Goal: Task Accomplishment & Management: Use online tool/utility

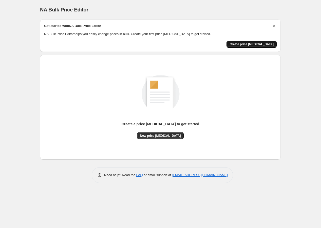
click at [246, 44] on span "Create price [MEDICAL_DATA]" at bounding box center [252, 44] width 44 height 4
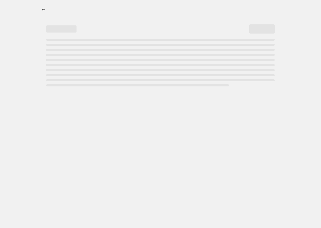
select select "percentage"
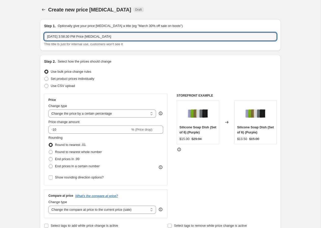
drag, startPoint x: 121, startPoint y: 38, endPoint x: 36, endPoint y: 33, distance: 86.1
type input "September Milk & Honey Sale"
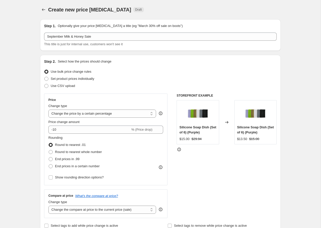
click at [143, 75] on div "Set product prices individually" at bounding box center [160, 78] width 233 height 7
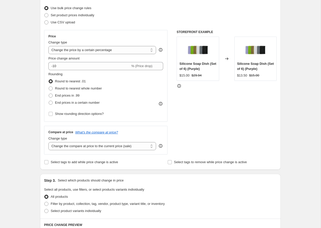
scroll to position [65, 0]
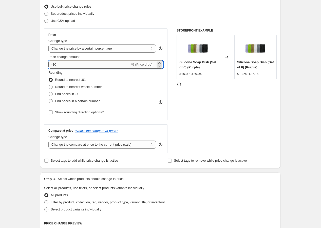
drag, startPoint x: 58, startPoint y: 64, endPoint x: 51, endPoint y: 64, distance: 6.6
click at [51, 64] on input "-10" at bounding box center [89, 64] width 82 height 8
type input "-20"
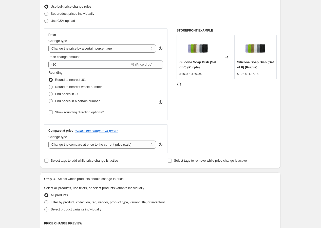
click at [147, 168] on div "Step 1. Optionally give your price [MEDICAL_DATA] a title (eg "March 30% off sa…" at bounding box center [158, 180] width 245 height 461
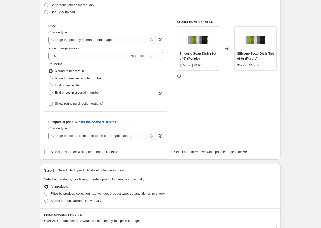
scroll to position [77, 0]
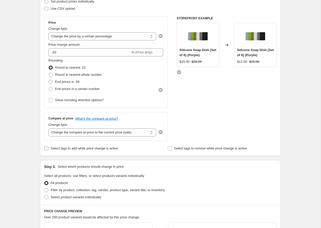
click at [47, 148] on input "Select tags to add while price change is active" at bounding box center [46, 148] width 4 height 4
checkbox input "true"
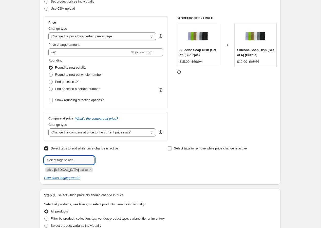
click at [64, 160] on input "text" at bounding box center [69, 160] width 51 height 8
type input "sale"
click at [42, 159] on div "Step 2. Select how the prices should change Use bulk price change rules Set pro…" at bounding box center [160, 81] width 241 height 206
type input "Sale"
click at [103, 159] on b "Add" at bounding box center [102, 160] width 6 height 4
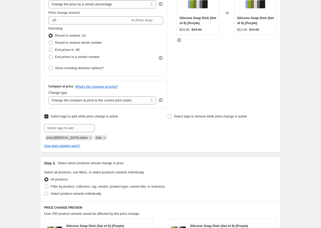
scroll to position [110, 0]
click at [104, 136] on icon "Remove Sale" at bounding box center [105, 137] width 2 height 2
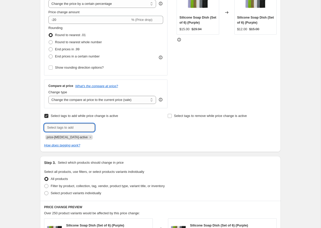
click at [71, 127] on input "text" at bounding box center [69, 127] width 51 height 8
drag, startPoint x: 45, startPoint y: 128, endPoint x: 35, endPoint y: 126, distance: 9.8
click at [35, 126] on div "Create new price [MEDICAL_DATA]. This page is ready Create new price [MEDICAL_D…" at bounding box center [160, 157] width 253 height 535
type input "All Sale Items"
click at [119, 144] on div "How does tagging work?" at bounding box center [160, 145] width 233 height 5
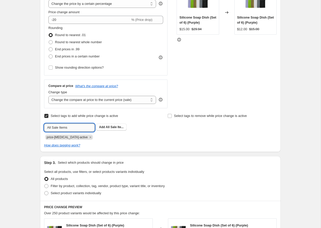
click at [82, 128] on input "All Sale Items" at bounding box center [69, 127] width 51 height 8
click at [112, 127] on span "All Sale Ite..." at bounding box center [115, 127] width 18 height 4
click at [148, 154] on div "Step 1. Optionally give your price [MEDICAL_DATA] a title (eg "March 30% off sa…" at bounding box center [158, 150] width 245 height 489
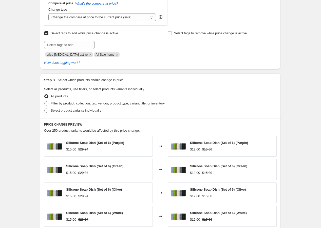
scroll to position [194, 0]
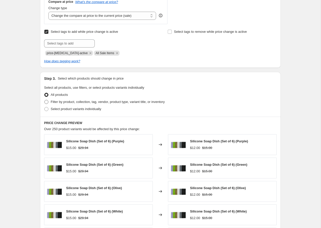
click at [47, 102] on span at bounding box center [46, 102] width 4 height 4
click at [45, 100] on input "Filter by product, collection, tag, vendor, product type, variant title, or inv…" at bounding box center [44, 100] width 0 height 0
radio input "true"
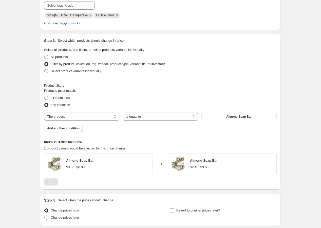
scroll to position [233, 0]
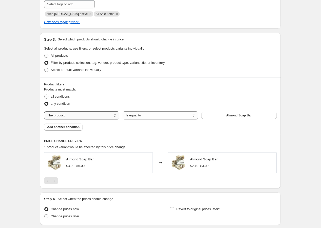
click at [85, 117] on select "The product The product's collection The product's tag The product's vendor The…" at bounding box center [81, 115] width 75 height 8
select select "collection"
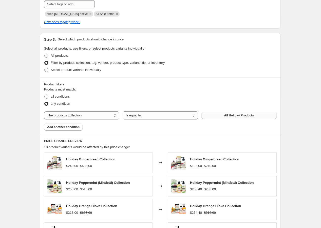
click at [231, 115] on span "All Holiday Products" at bounding box center [239, 115] width 30 height 4
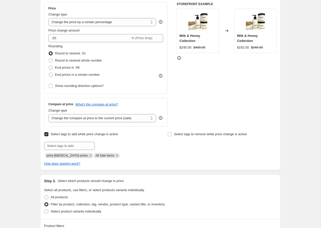
scroll to position [84, 0]
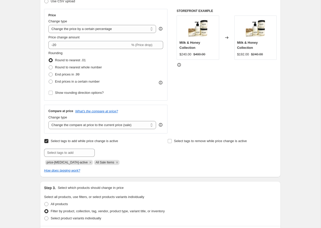
click at [202, 101] on div "STOREFRONT EXAMPLE Milk & Honey Collection $240.00 $480.00 Changed to Milk & Ho…" at bounding box center [227, 71] width 100 height 124
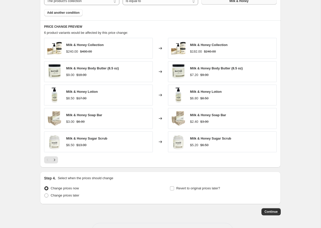
scroll to position [365, 0]
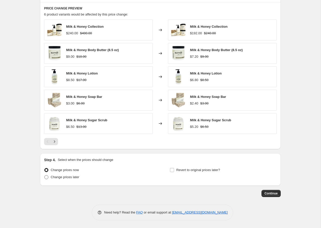
click at [46, 176] on span at bounding box center [46, 177] width 4 height 4
click at [45, 175] on input "Change prices later" at bounding box center [44, 175] width 0 height 0
radio input "true"
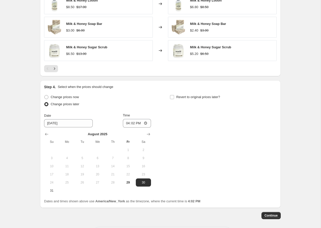
scroll to position [440, 0]
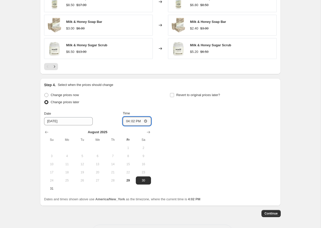
click at [133, 121] on input "16:02" at bounding box center [137, 121] width 28 height 9
click at [129, 122] on input "16:02" at bounding box center [137, 121] width 28 height 9
type input "23:00"
click at [212, 134] on div "Change prices now Change prices later Date [DATE] Time 23:00 [DATE] Su Mo Tu We…" at bounding box center [160, 141] width 233 height 101
click at [173, 96] on input "Revert to original prices later?" at bounding box center [172, 95] width 4 height 4
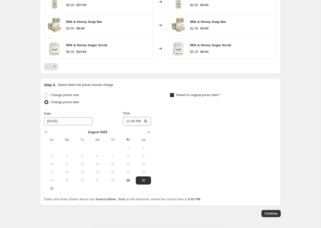
checkbox input "true"
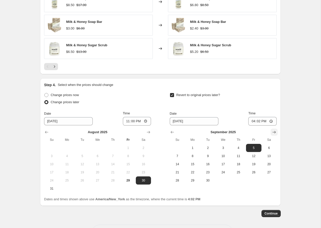
click at [274, 132] on icon "Show next month, October 2025" at bounding box center [274, 131] width 5 height 5
click at [224, 148] on span "1" at bounding box center [223, 148] width 11 height 4
type input "[DATE]"
click at [253, 121] on input "16:02" at bounding box center [263, 121] width 28 height 9
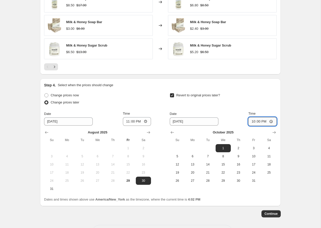
click at [266, 123] on input "22:00" at bounding box center [263, 121] width 28 height 9
type input "10:00"
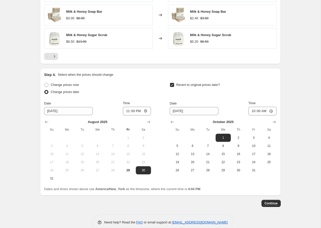
scroll to position [460, 0]
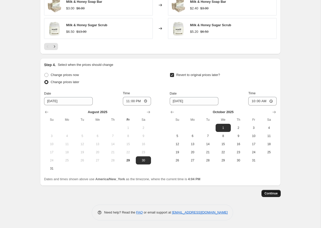
click at [271, 194] on span "Continue" at bounding box center [271, 193] width 13 height 4
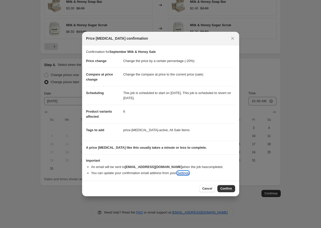
click at [188, 173] on link "Settings" at bounding box center [183, 173] width 12 height 4
click at [151, 162] on h3 "Important" at bounding box center [160, 160] width 149 height 4
click at [204, 188] on span "Cancel" at bounding box center [207, 188] width 10 height 4
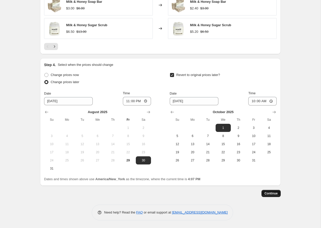
click at [270, 195] on span "Continue" at bounding box center [271, 193] width 13 height 4
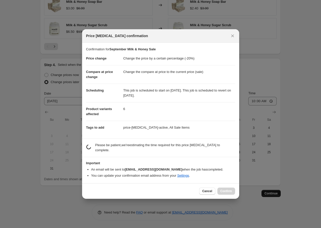
scroll to position [0, 0]
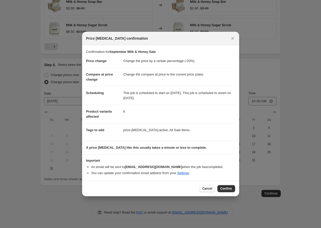
click at [209, 189] on span "Cancel" at bounding box center [207, 188] width 10 height 4
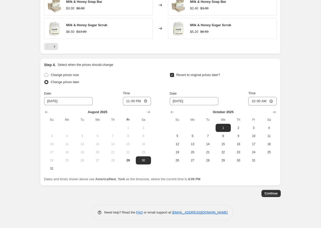
scroll to position [454, 0]
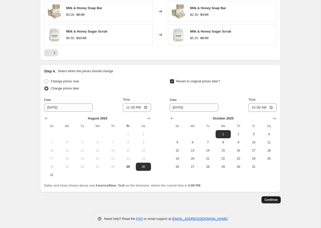
click at [270, 201] on span "Continue" at bounding box center [271, 199] width 13 height 4
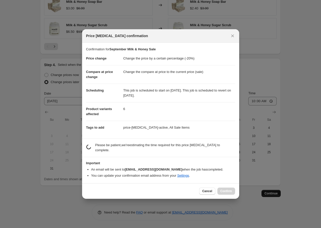
scroll to position [0, 0]
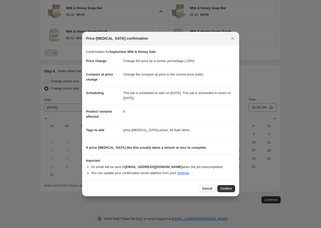
click at [202, 190] on button "Cancel" at bounding box center [207, 188] width 16 height 7
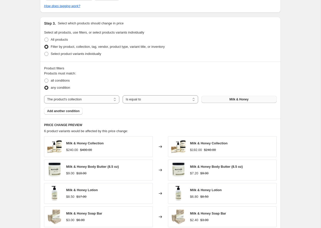
scroll to position [460, 0]
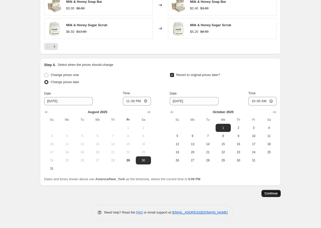
click at [267, 193] on span "Continue" at bounding box center [271, 193] width 13 height 4
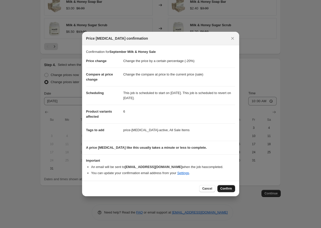
click at [226, 188] on span "Confirm" at bounding box center [227, 188] width 12 height 4
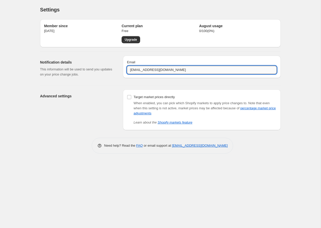
click at [135, 71] on input "[EMAIL_ADDRESS][DOMAIN_NAME]" at bounding box center [202, 70] width 150 height 8
drag, startPoint x: 134, startPoint y: 70, endPoint x: 121, endPoint y: 69, distance: 13.5
click at [121, 70] on div "Notification details This information will be used to send you updates on your …" at bounding box center [158, 65] width 245 height 29
drag, startPoint x: 139, startPoint y: 71, endPoint x: 125, endPoint y: 69, distance: 14.5
click at [125, 69] on div "Email admin@pompeiistreet.com" at bounding box center [202, 67] width 158 height 22
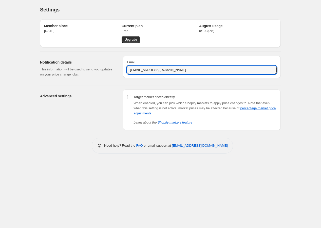
type input "creative@pompeiistreet.com"
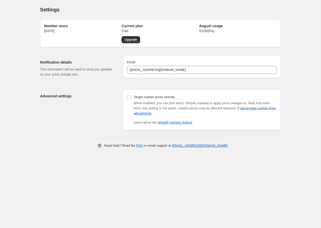
click at [75, 113] on div "Advanced settings" at bounding box center [79, 109] width 79 height 41
